Goal: Task Accomplishment & Management: Use online tool/utility

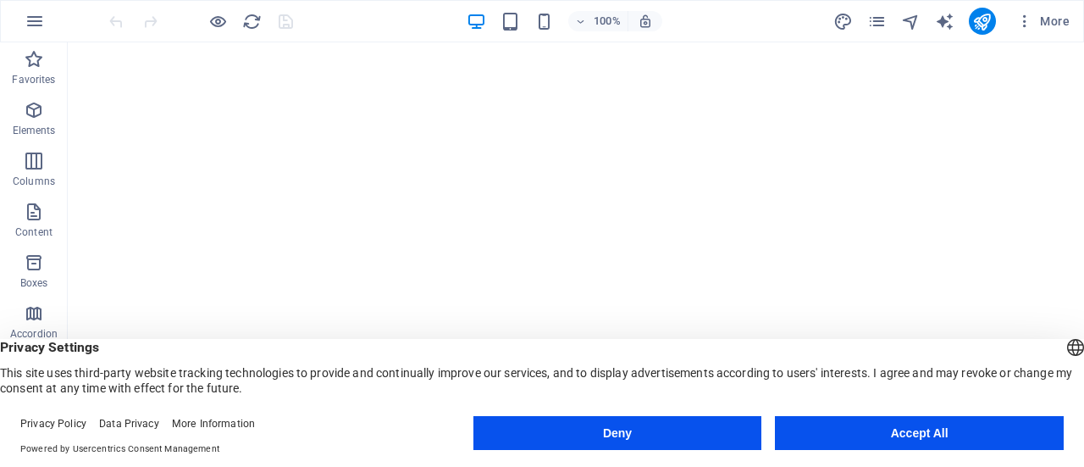
click at [867, 428] on button "Accept All" at bounding box center [919, 433] width 289 height 34
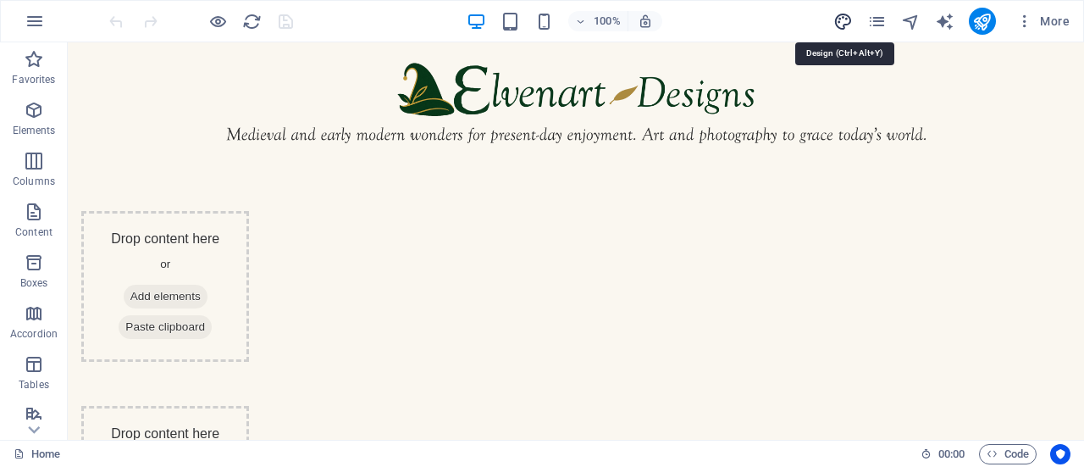
click at [843, 16] on icon "design" at bounding box center [842, 21] width 19 height 19
select select "px"
select select "400"
select select "px"
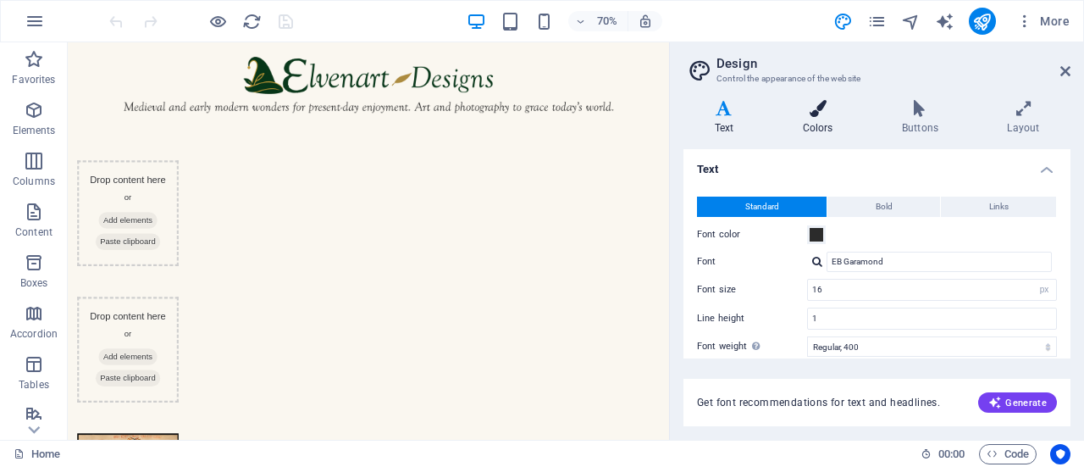
click at [819, 113] on icon at bounding box center [818, 108] width 92 height 17
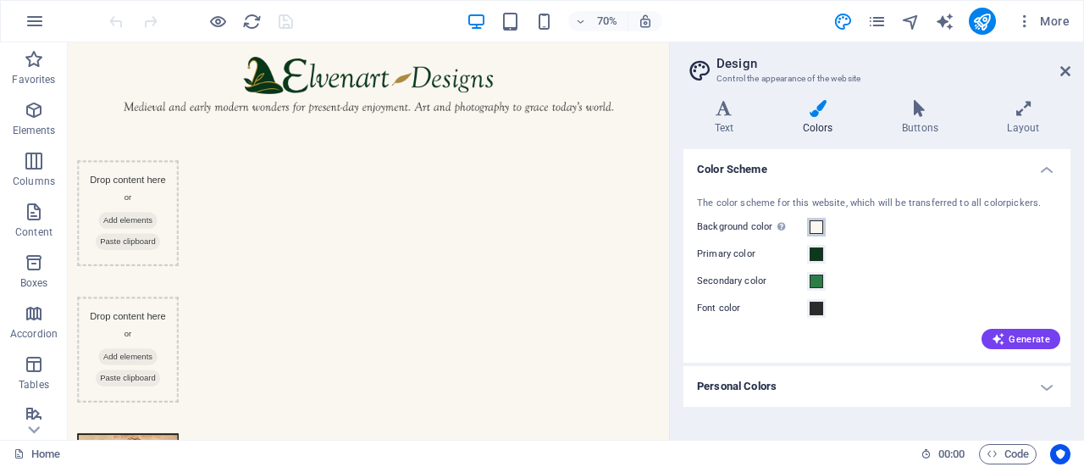
click at [816, 225] on span at bounding box center [817, 227] width 14 height 14
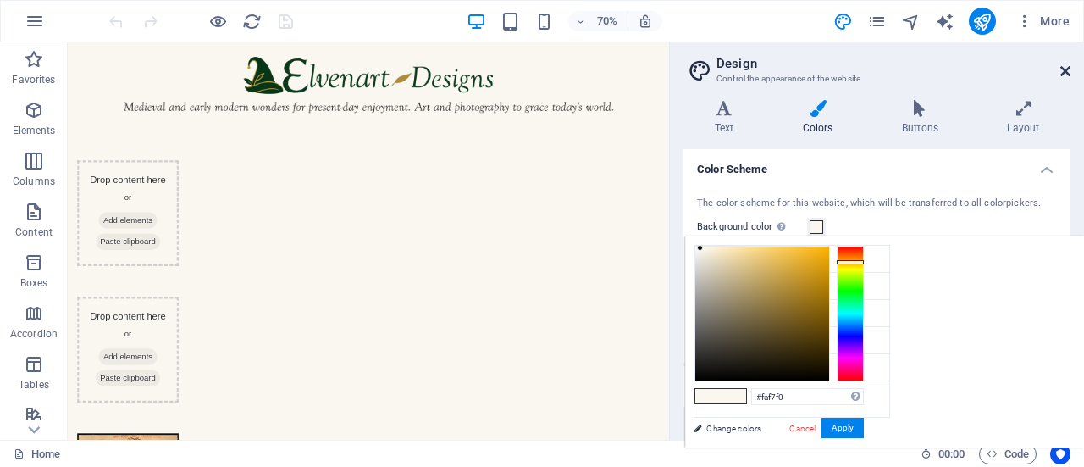
click at [1065, 69] on icon at bounding box center [1065, 71] width 10 height 14
